Goal: Task Accomplishment & Management: Manage account settings

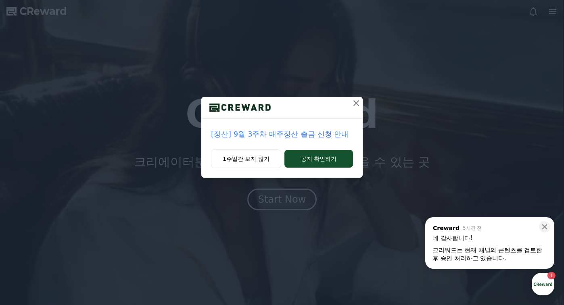
click at [356, 104] on icon at bounding box center [356, 103] width 10 height 10
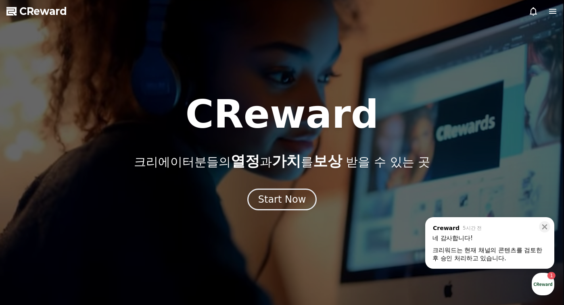
click at [545, 279] on div "button" at bounding box center [542, 284] width 23 height 23
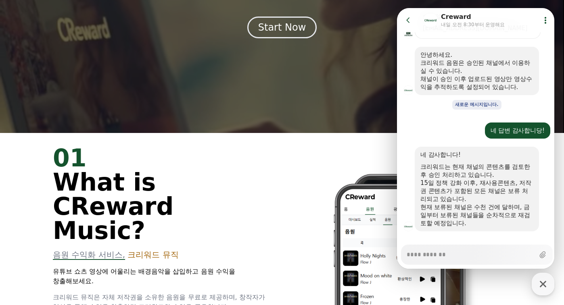
scroll to position [269, 0]
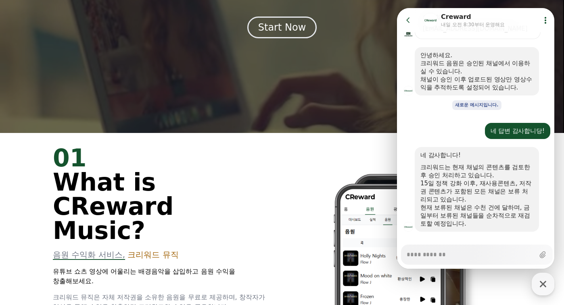
type textarea "*"
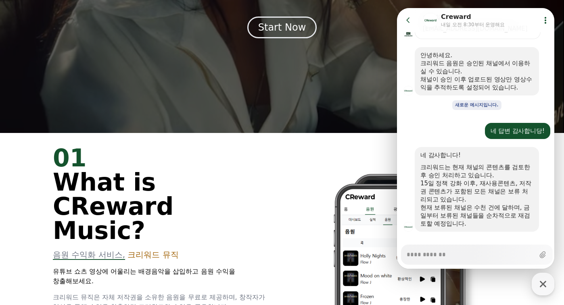
click at [408, 20] on icon at bounding box center [408, 20] width 8 height 8
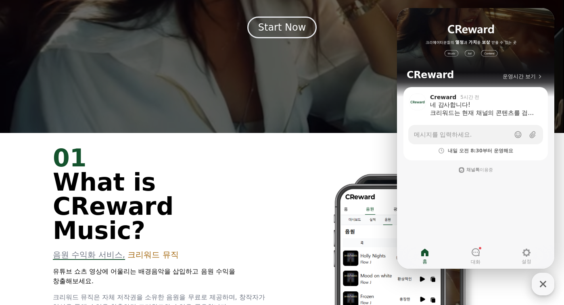
click at [541, 280] on icon "button" at bounding box center [542, 284] width 15 height 15
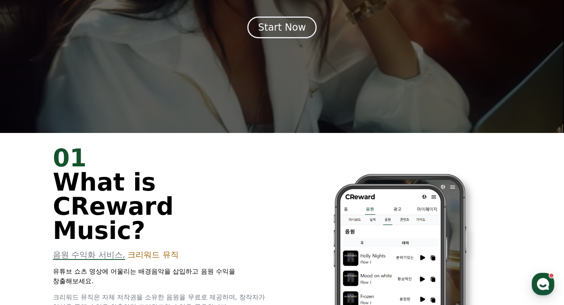
scroll to position [0, 0]
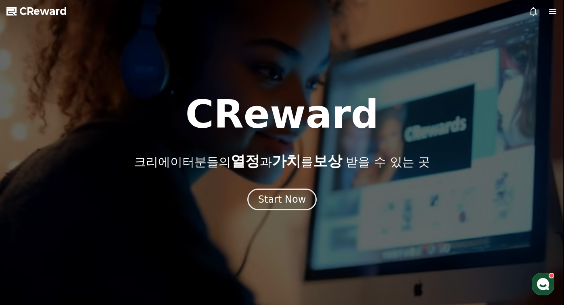
click at [551, 14] on icon at bounding box center [552, 11] width 10 height 10
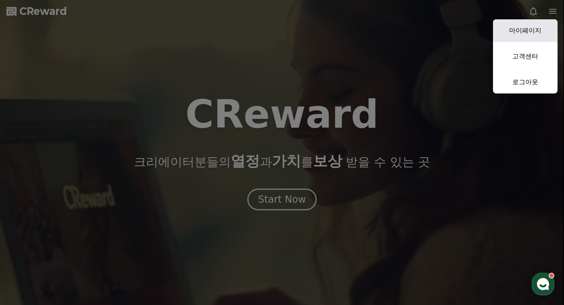
click at [534, 29] on link "마이페이지" at bounding box center [525, 30] width 64 height 23
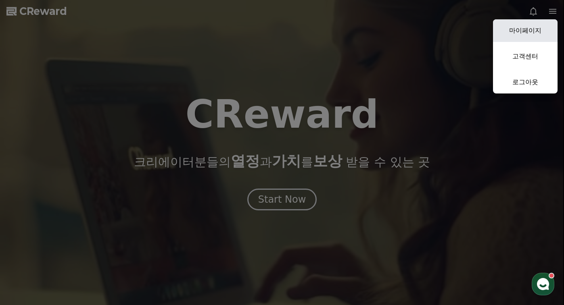
select select "**********"
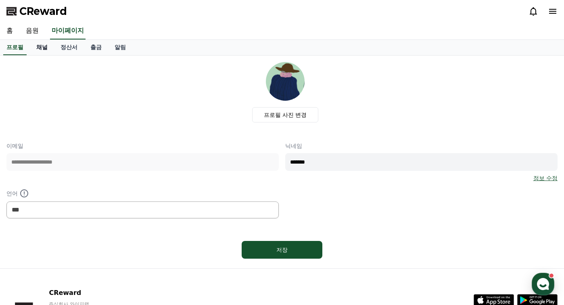
click at [30, 46] on link "채널" at bounding box center [42, 47] width 24 height 15
